Goal: Information Seeking & Learning: Learn about a topic

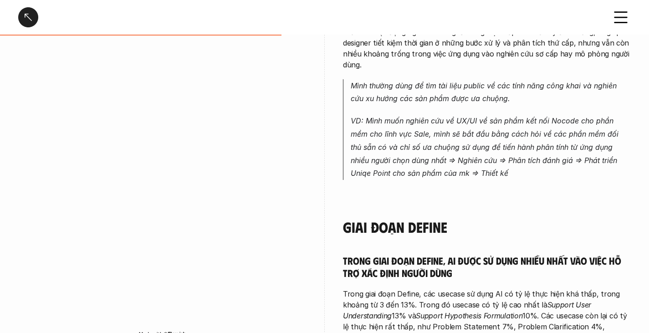
scroll to position [912, 0]
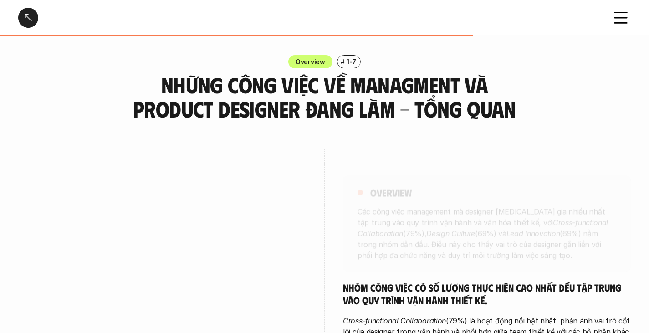
scroll to position [456, 0]
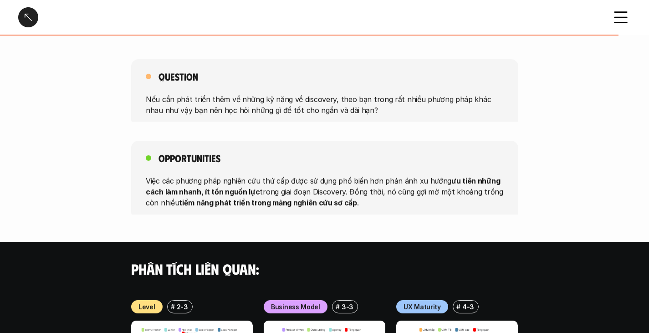
scroll to position [944, 0]
